Goal: Navigation & Orientation: Find specific page/section

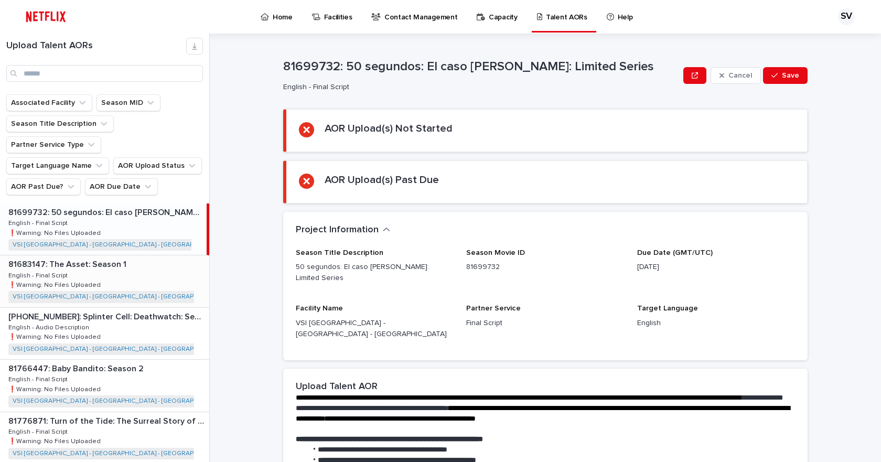
drag, startPoint x: 114, startPoint y: 246, endPoint x: 119, endPoint y: 260, distance: 14.8
click at [114, 257] on p "81683147: The Asset: Season 1" at bounding box center [68, 263] width 120 height 12
click at [133, 308] on div "[PHONE_NUMBER]: Splinter Cell: Deathwatch: Season [PHONE_NUMBER]: Splinter Cell…" at bounding box center [104, 333] width 209 height 51
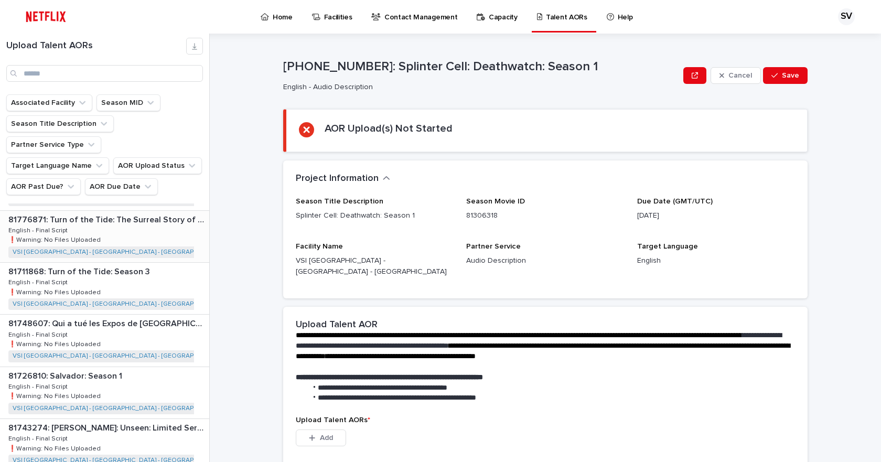
scroll to position [210, 0]
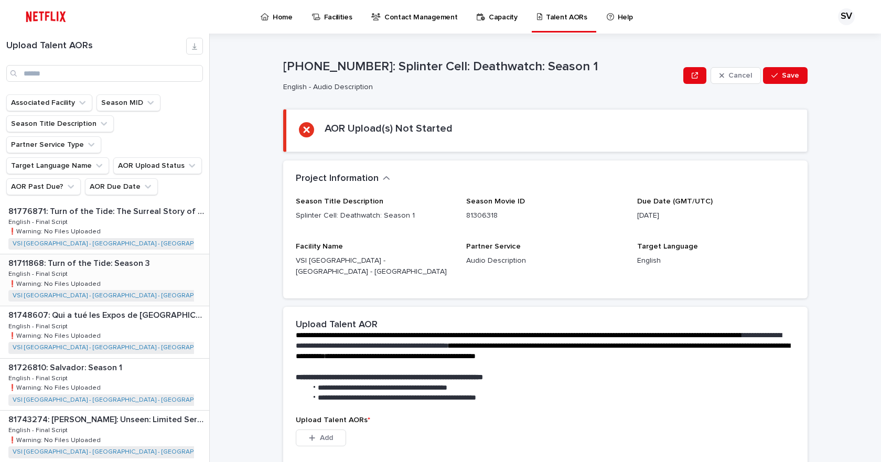
click at [131, 267] on div "81711868: Turn of the Tide: Season 3 81711868: Turn of the Tide: Season 3 Engli…" at bounding box center [104, 279] width 209 height 51
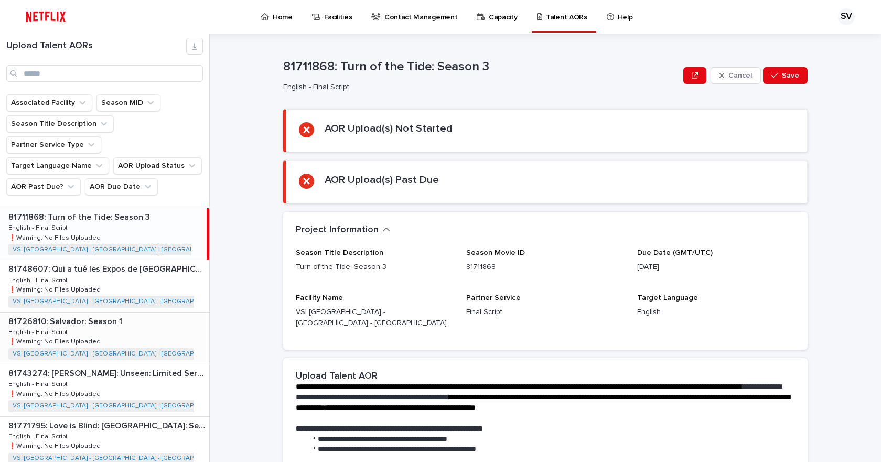
scroll to position [262, 0]
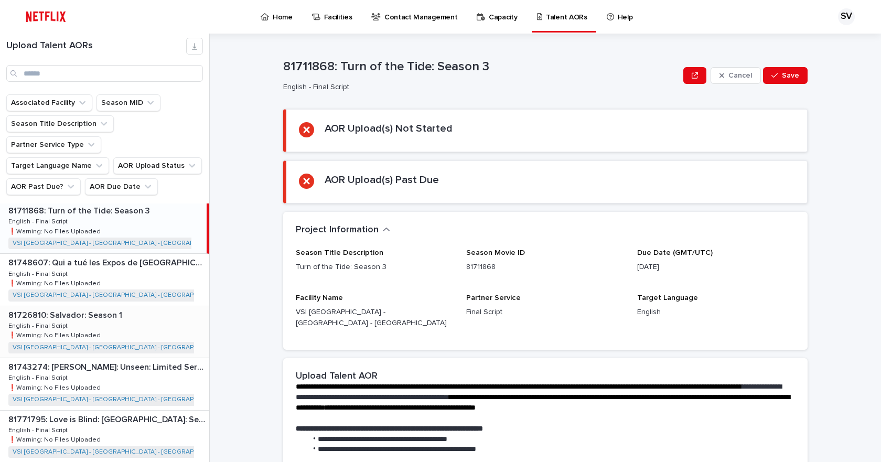
click at [137, 309] on div "81726810: Salvador: Season 1 81726810: Salvador: Season 1 English - Final Scrip…" at bounding box center [104, 331] width 209 height 51
click at [140, 361] on div "81743274: [PERSON_NAME]: Unseen: Limited Series 81743274: [PERSON_NAME]: Unseen…" at bounding box center [104, 383] width 209 height 51
